Goal: Task Accomplishment & Management: Use online tool/utility

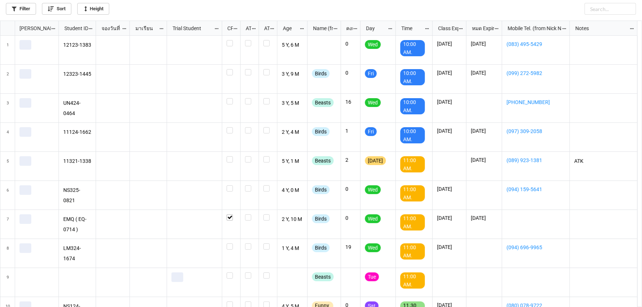
scroll to position [283, 638]
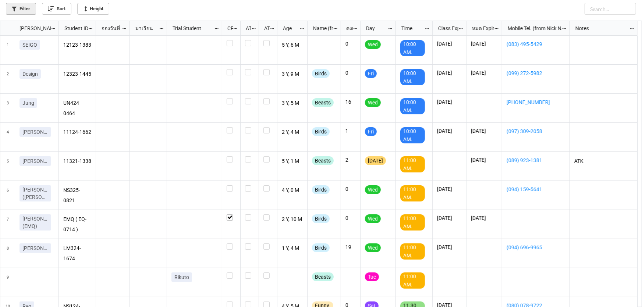
click at [18, 9] on link "Filter" at bounding box center [21, 9] width 30 height 12
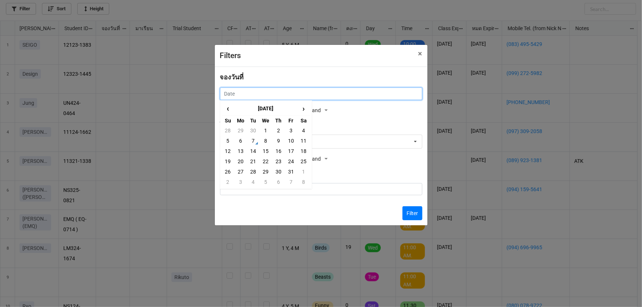
click at [252, 92] on input "text" at bounding box center [321, 94] width 202 height 13
click at [243, 139] on td "6" at bounding box center [240, 141] width 13 height 10
type input "[DATE]"
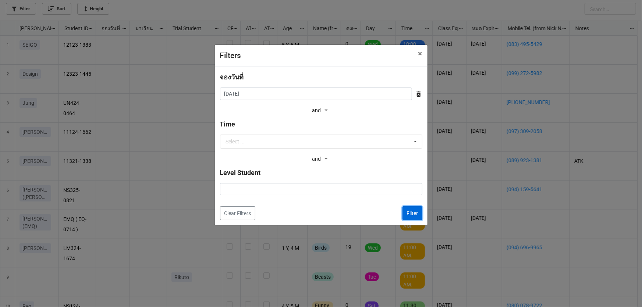
click at [418, 215] on button "Filter" at bounding box center [413, 213] width 20 height 14
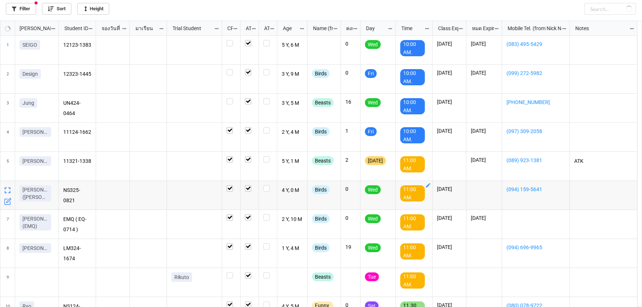
checkbox input "true"
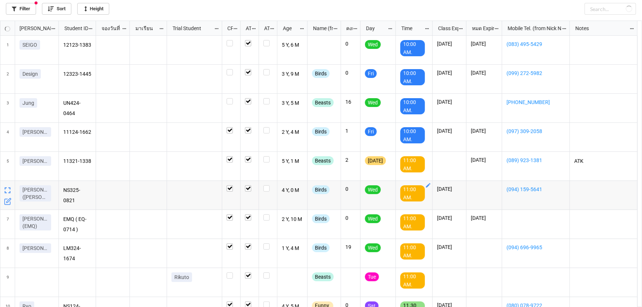
checkbox input "true"
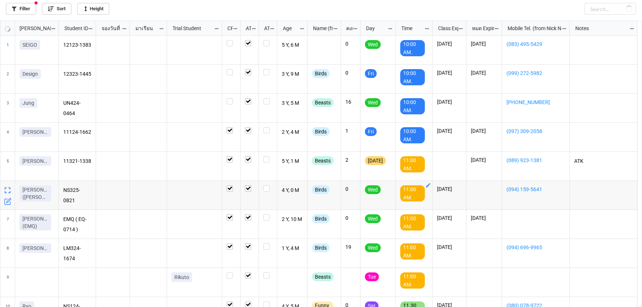
checkbox input "true"
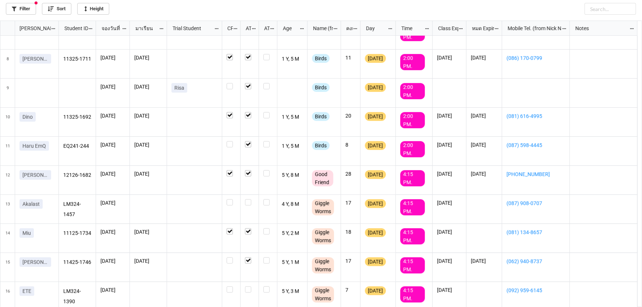
scroll to position [193, 0]
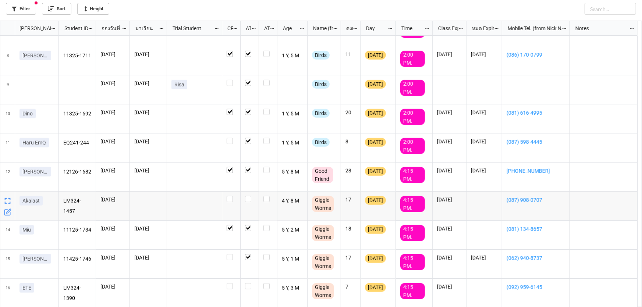
click at [9, 213] on icon "grid" at bounding box center [7, 212] width 7 height 7
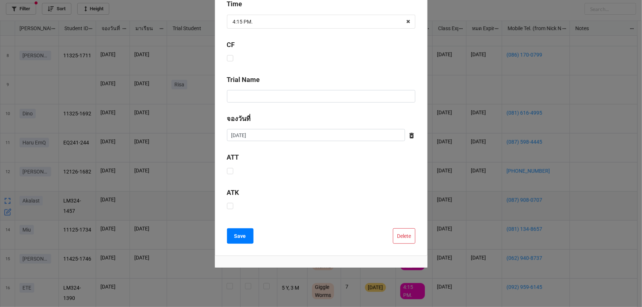
scroll to position [217, 0]
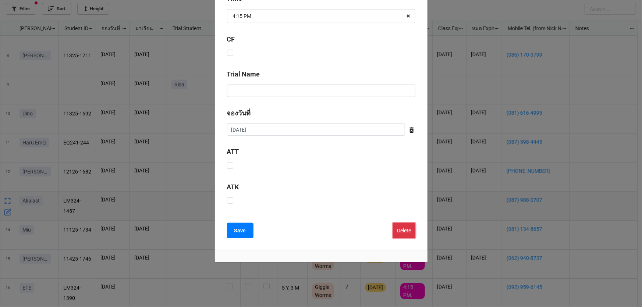
click at [406, 229] on button "Delete" at bounding box center [404, 230] width 22 height 15
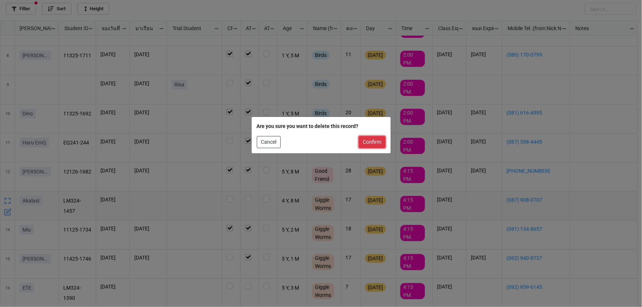
click at [376, 143] on button "Confirm" at bounding box center [372, 142] width 27 height 13
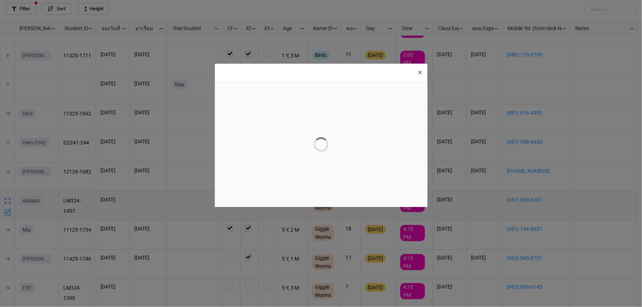
scroll to position [0, 0]
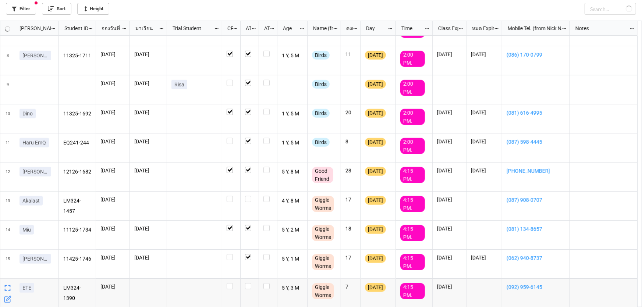
click at [4, 297] on icon "grid" at bounding box center [7, 299] width 7 height 7
checkbox input "true"
checkbox input "false"
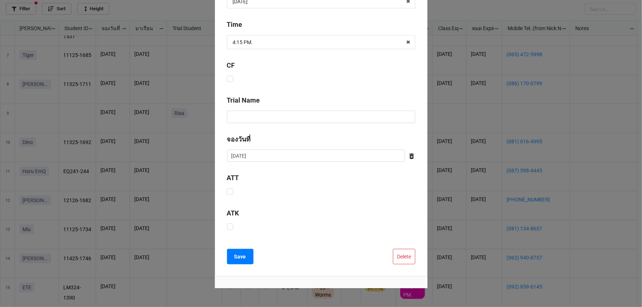
scroll to position [217, 0]
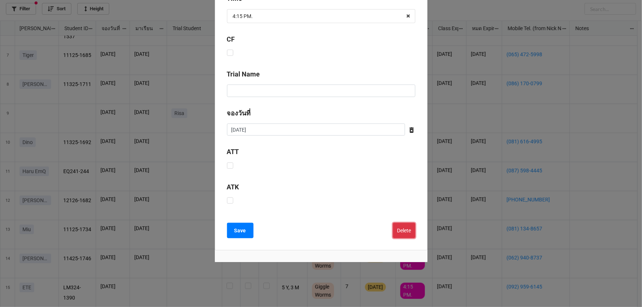
click at [397, 225] on button "Delete" at bounding box center [404, 230] width 22 height 15
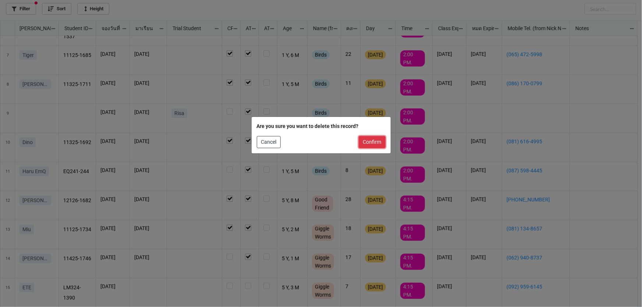
click at [376, 144] on button "Confirm" at bounding box center [372, 142] width 27 height 13
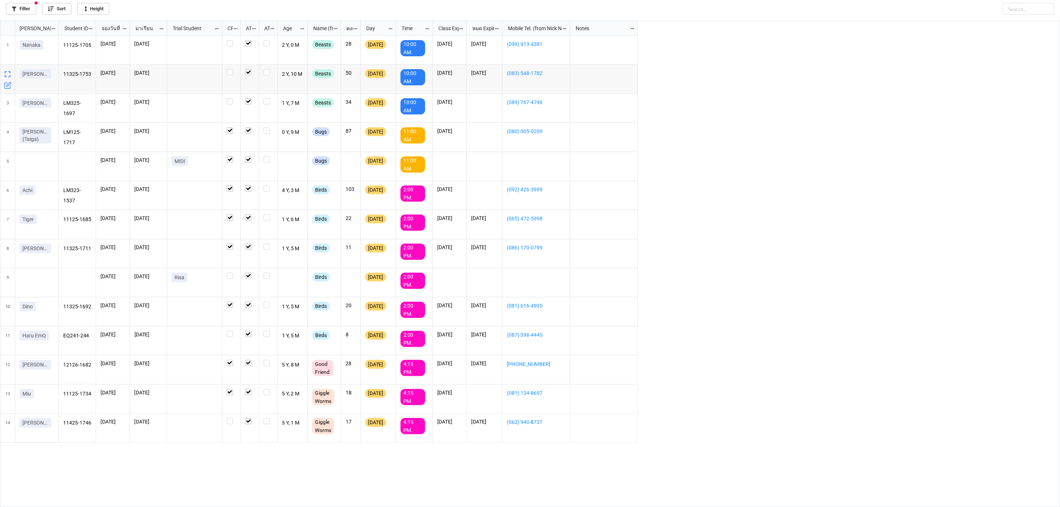
scroll to position [482, 1055]
drag, startPoint x: 368, startPoint y: 3, endPoint x: 768, endPoint y: 128, distance: 418.7
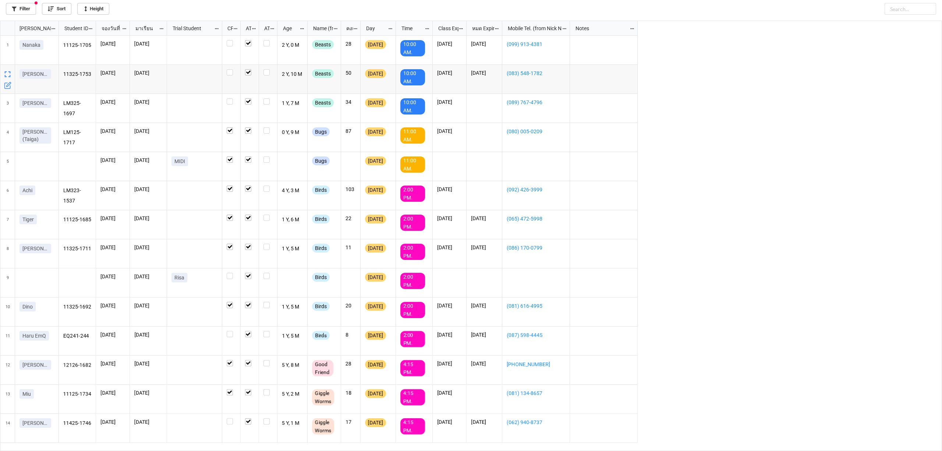
drag, startPoint x: 1375, startPoint y: 4, endPoint x: 722, endPoint y: 120, distance: 663.4
click at [642, 133] on div "11125-1705 [DATE] [DATE] 2 Y, 0 M Beasts 28 [DATE] 10:00 AM. [DATE] [DATE] (099…" at bounding box center [500, 243] width 883 height 415
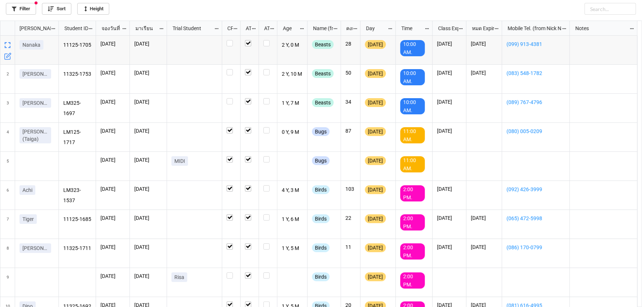
scroll to position [283, 638]
click at [20, 6] on link "Filter" at bounding box center [21, 9] width 30 height 12
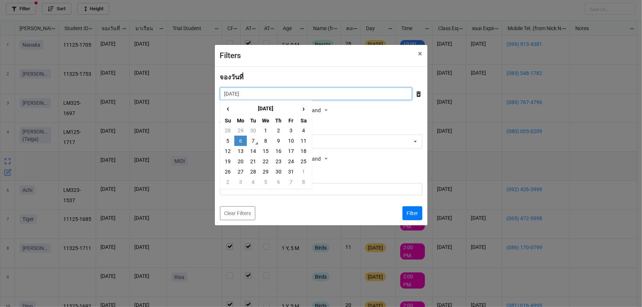
click at [252, 96] on input "[DATE]" at bounding box center [316, 94] width 192 height 13
click at [280, 140] on td "9" at bounding box center [278, 141] width 13 height 10
type input "[DATE]"
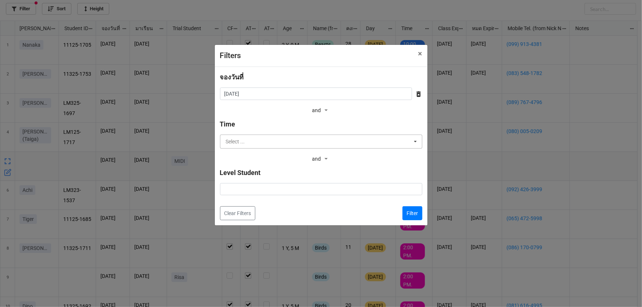
click at [282, 142] on input "text" at bounding box center [322, 141] width 202 height 13
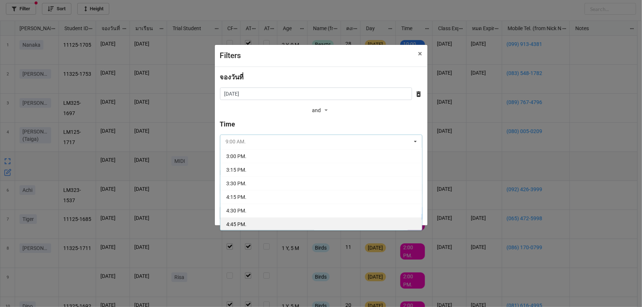
scroll to position [134, 0]
drag, startPoint x: 279, startPoint y: 199, endPoint x: 294, endPoint y: 207, distance: 16.6
click at [279, 199] on div "4:30 PM." at bounding box center [321, 199] width 202 height 14
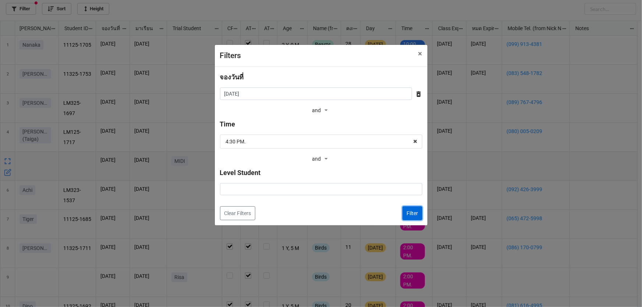
click at [411, 213] on button "Filter" at bounding box center [413, 213] width 20 height 14
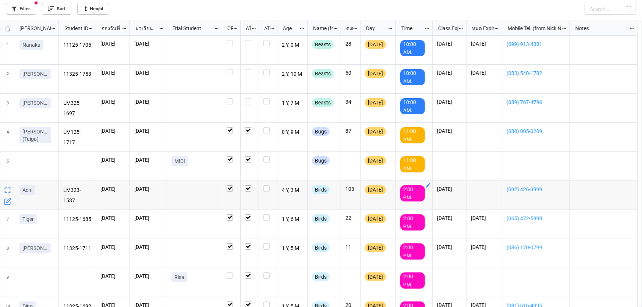
checkbox input "false"
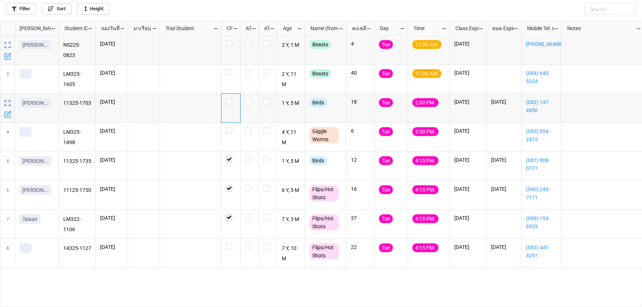
scroll to position [283, 638]
click at [230, 69] on label "grid" at bounding box center [231, 69] width 10 height 0
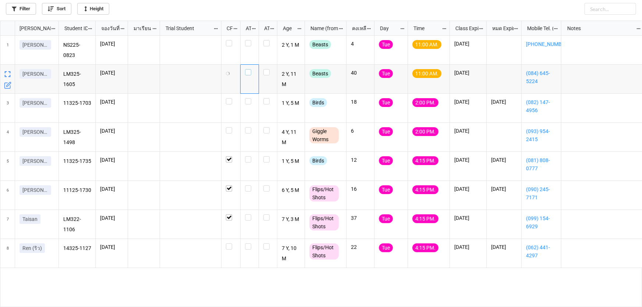
click at [248, 69] on label "grid" at bounding box center [249, 69] width 9 height 0
drag, startPoint x: 248, startPoint y: 43, endPoint x: 239, endPoint y: 41, distance: 9.0
click at [247, 40] on label "grid" at bounding box center [249, 40] width 9 height 0
click at [227, 40] on label "grid" at bounding box center [231, 40] width 10 height 0
click at [232, 129] on div "grid" at bounding box center [231, 130] width 10 height 6
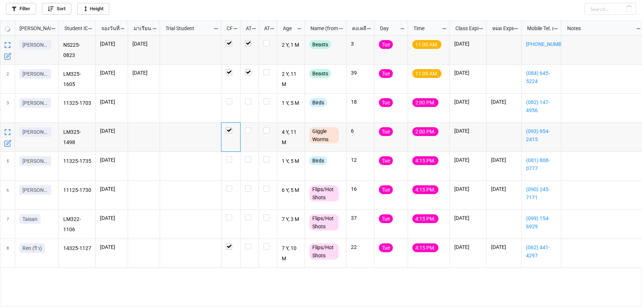
checkbox input "false"
checkbox input "true"
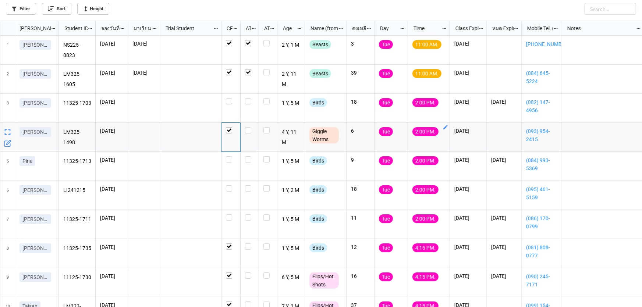
click at [445, 127] on icon "grid" at bounding box center [446, 127] width 6 height 6
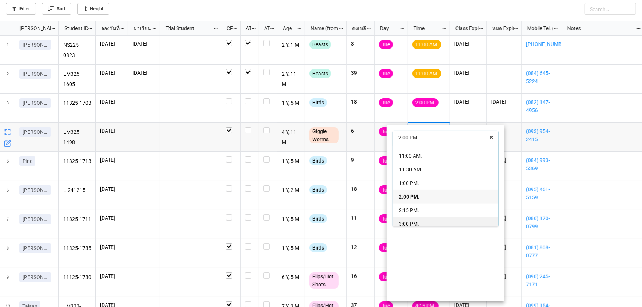
scroll to position [59, 0]
click at [405, 213] on span "3:00 PM." at bounding box center [409, 215] width 20 height 6
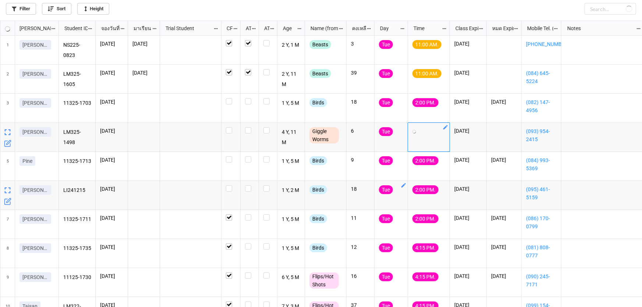
checkbox input "true"
checkbox input "false"
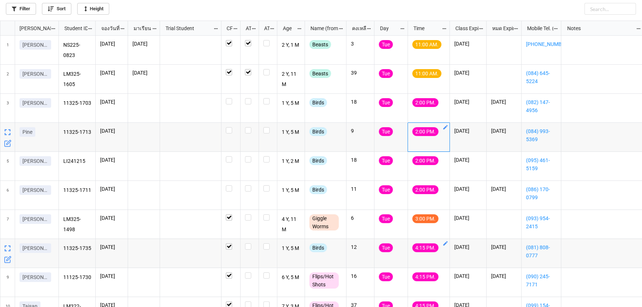
click at [445, 245] on icon "grid" at bounding box center [445, 243] width 4 height 4
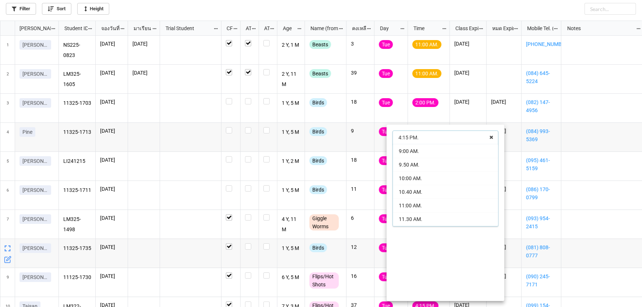
scroll to position [94, 0]
click at [406, 151] on span "2:00 PM." at bounding box center [409, 152] width 20 height 6
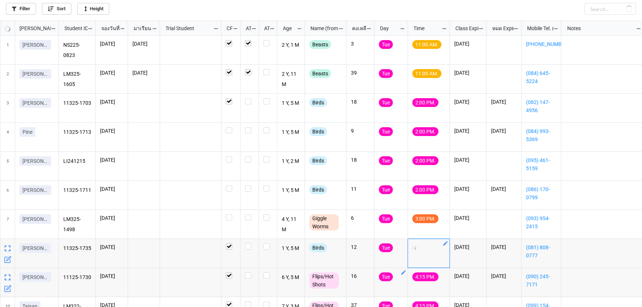
checkbox input "true"
checkbox input "false"
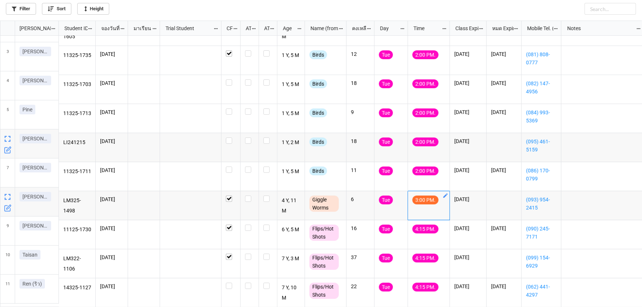
scroll to position [0, 0]
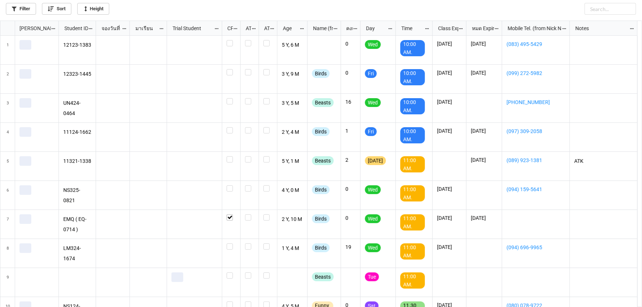
scroll to position [283, 638]
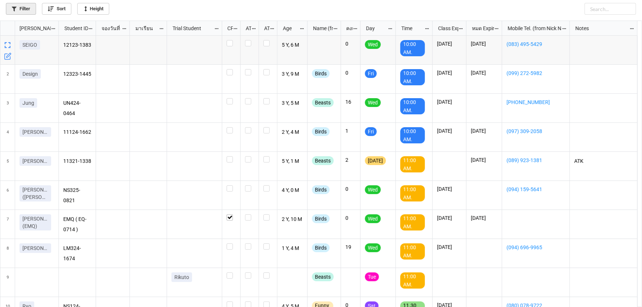
click at [20, 4] on link "Filter" at bounding box center [21, 9] width 30 height 12
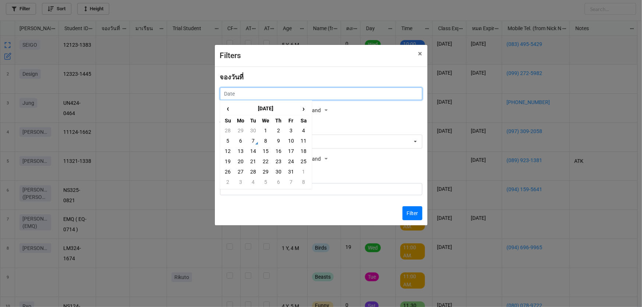
click at [258, 89] on input "text" at bounding box center [321, 94] width 202 height 13
click at [262, 138] on td "8" at bounding box center [265, 141] width 13 height 10
type input "8/10/2025"
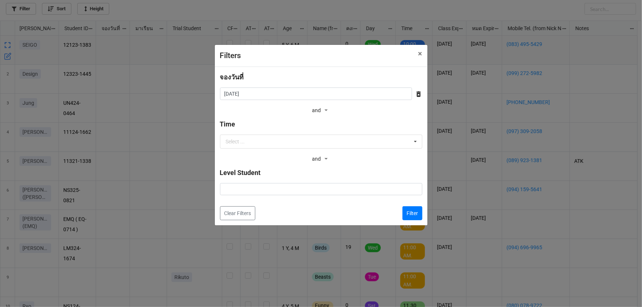
click at [401, 212] on div "Filter" at bounding box center [410, 213] width 26 height 14
click at [405, 215] on button "Filter" at bounding box center [413, 213] width 20 height 14
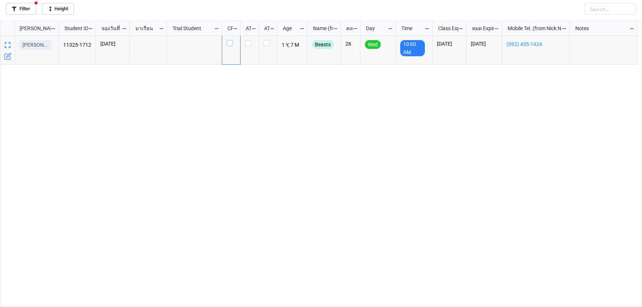
click at [231, 40] on label "grid" at bounding box center [231, 40] width 9 height 0
